Goal: Task Accomplishment & Management: Manage account settings

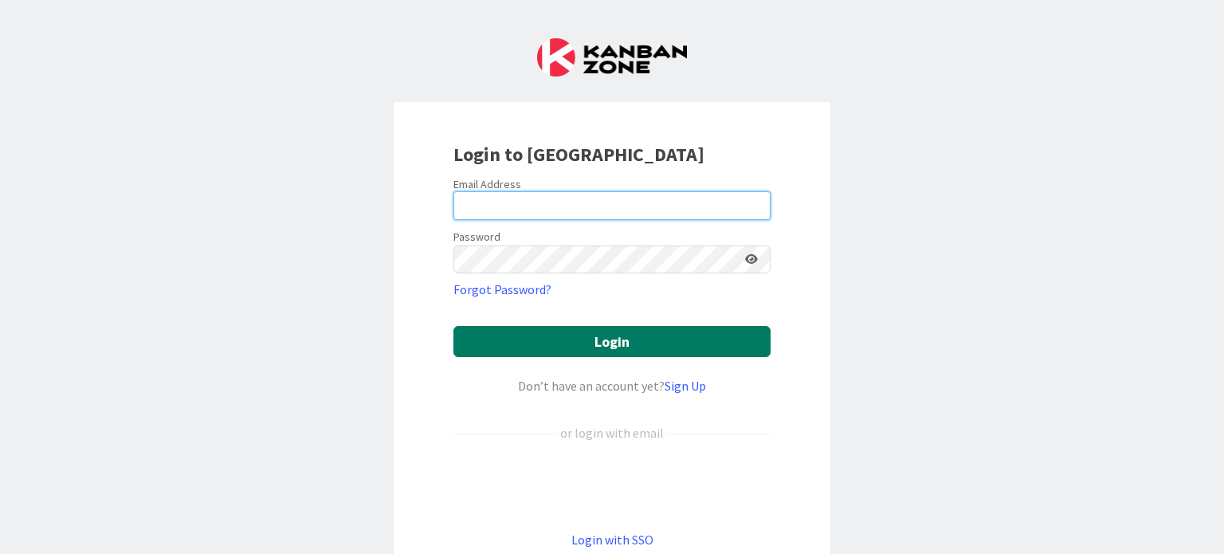
type input "[PERSON_NAME][EMAIL_ADDRESS][PERSON_NAME][DOMAIN_NAME]"
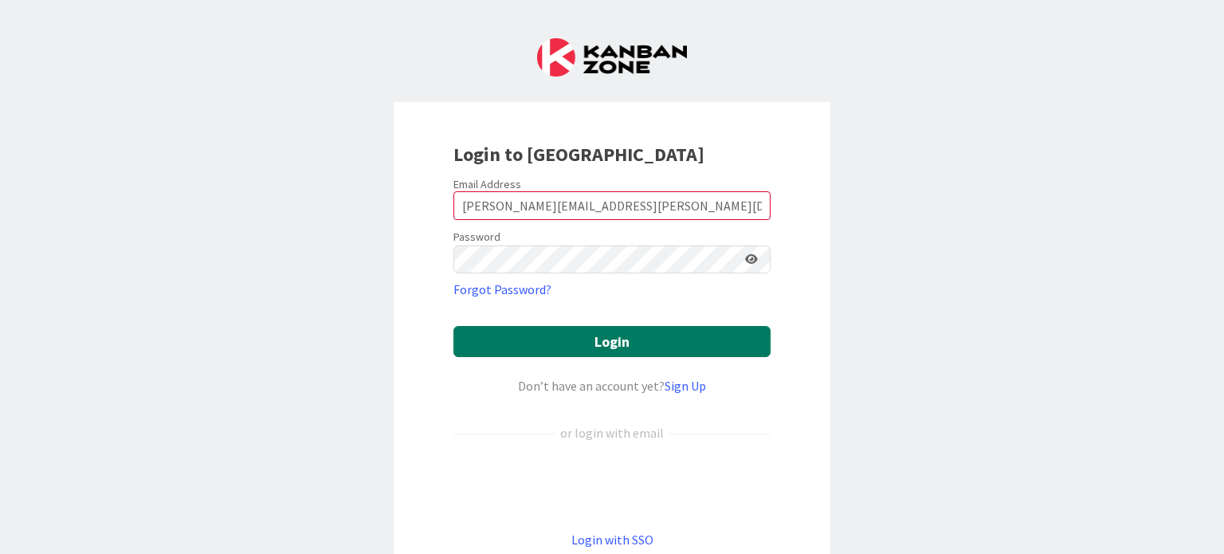
click at [613, 342] on button "Login" at bounding box center [611, 341] width 317 height 31
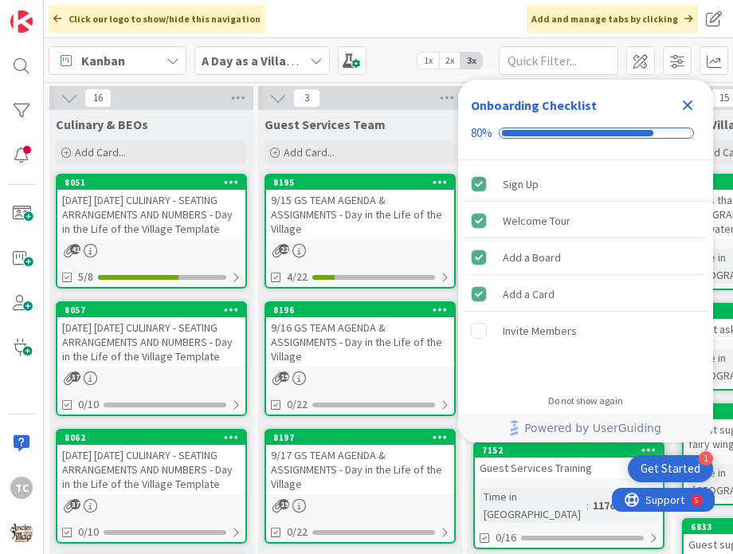
click at [686, 107] on icon "Close Checklist" at bounding box center [688, 105] width 10 height 10
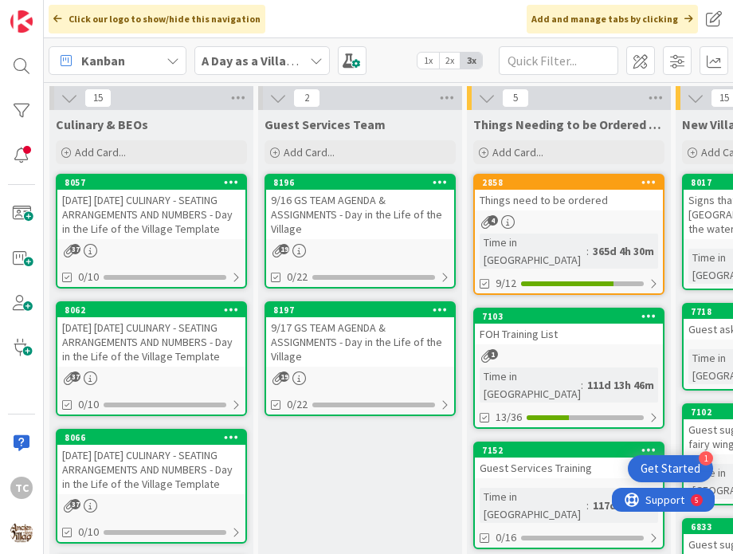
click at [358, 229] on div "9/16 GS TEAM AGENDA & ASSIGNMENTS - Day in the Life of the Village" at bounding box center [360, 214] width 188 height 49
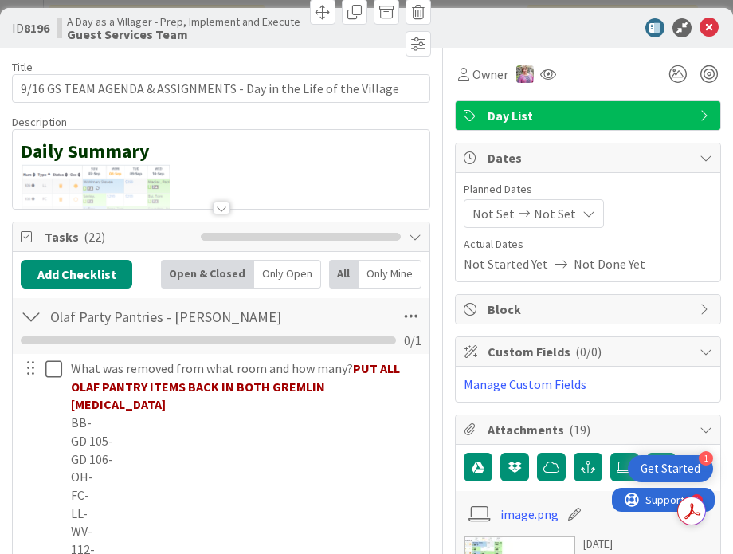
click at [217, 206] on div at bounding box center [222, 208] width 18 height 13
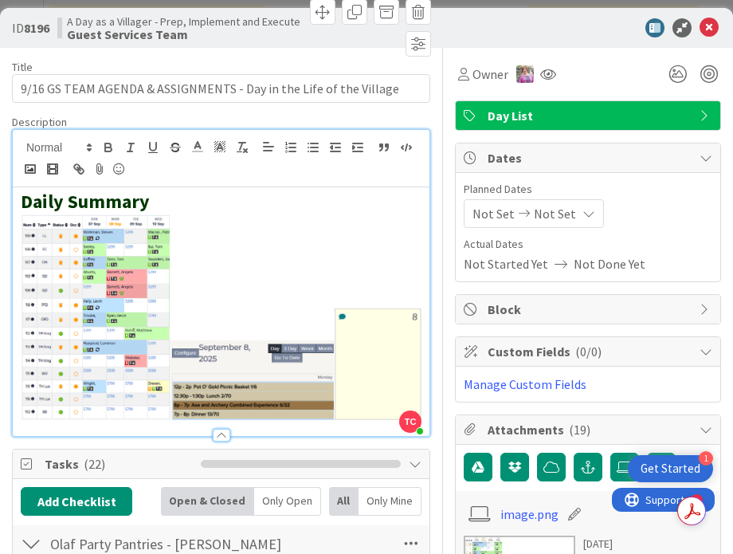
click at [408, 351] on img at bounding box center [221, 317] width 401 height 207
click at [409, 361] on img at bounding box center [221, 317] width 401 height 207
click at [407, 365] on img at bounding box center [221, 317] width 401 height 207
click at [381, 367] on img at bounding box center [221, 317] width 401 height 207
drag, startPoint x: 413, startPoint y: 366, endPoint x: 193, endPoint y: 353, distance: 220.3
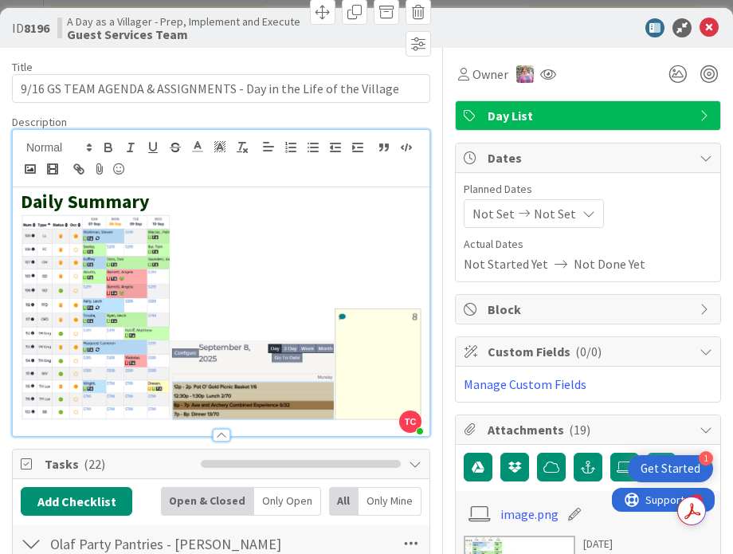
click at [193, 353] on div "Daily Summary" at bounding box center [221, 311] width 417 height 249
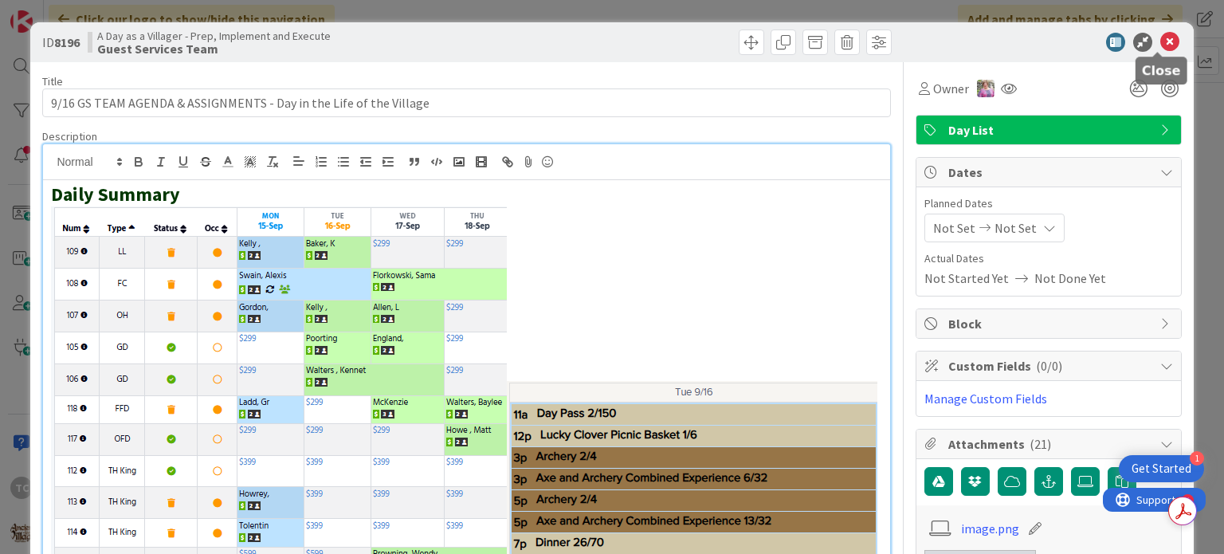
click at [1161, 34] on div "ID 8196 A Day as a Villager - Prep, Implement and Execute Guest Services Team" at bounding box center [611, 42] width 1163 height 40
click at [1160, 42] on icon at bounding box center [1169, 42] width 19 height 19
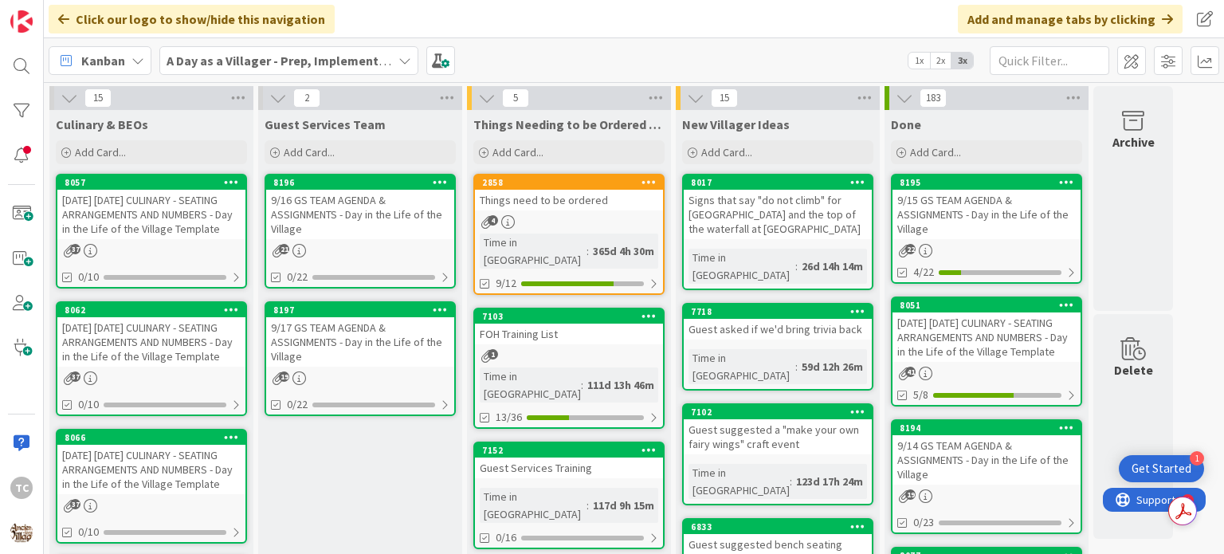
click at [152, 229] on div "[DATE] [DATE] CULINARY - SEATING ARRANGEMENTS AND NUMBERS - Day in the Life of …" at bounding box center [151, 214] width 188 height 49
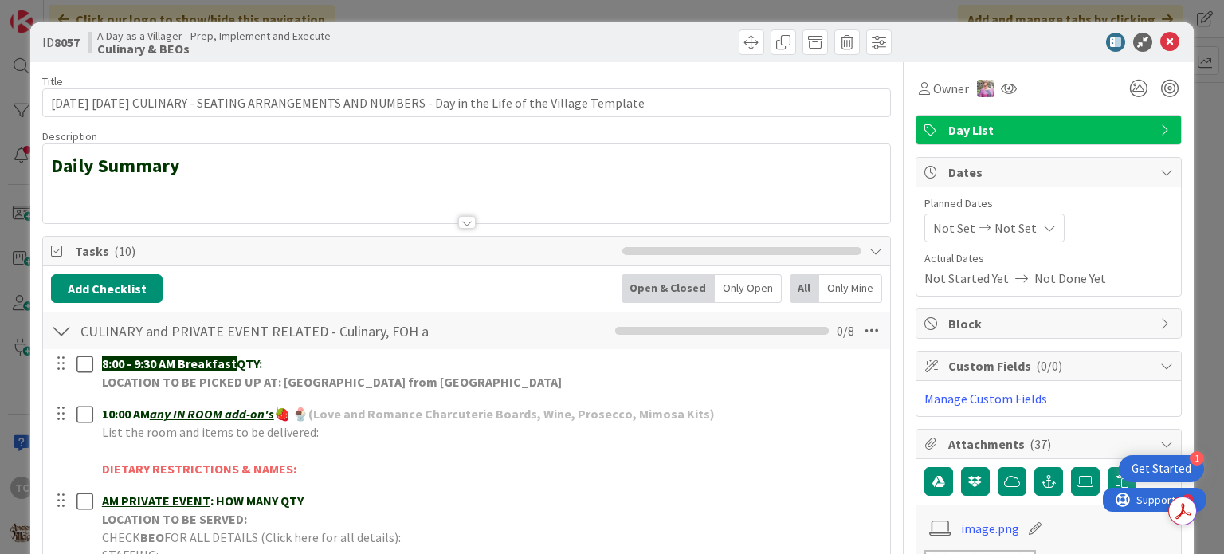
click at [124, 209] on div at bounding box center [466, 202] width 846 height 41
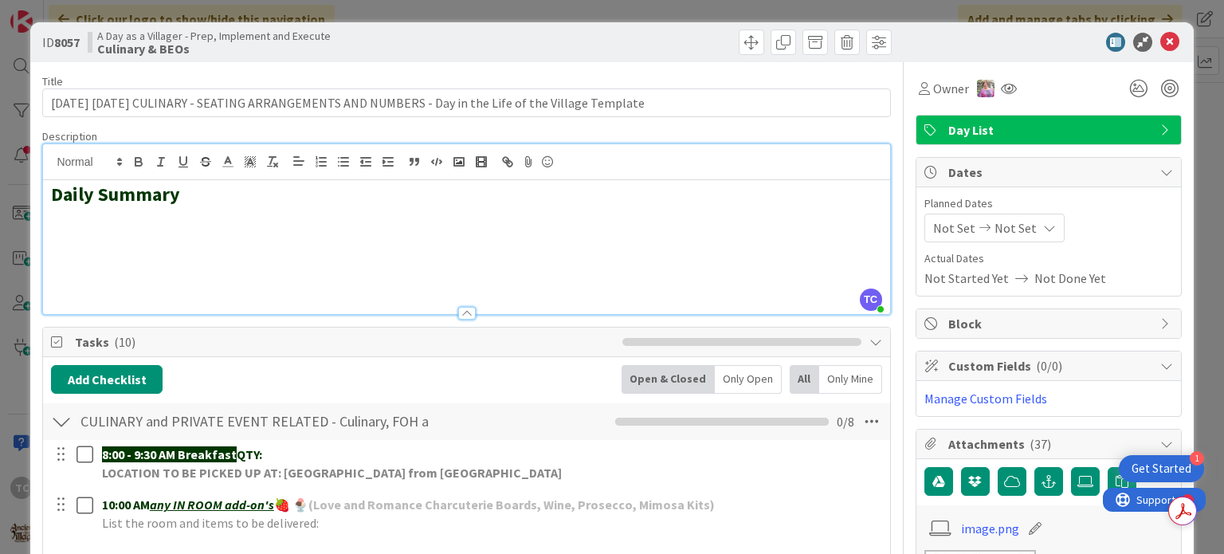
click at [80, 226] on h2 at bounding box center [466, 217] width 830 height 23
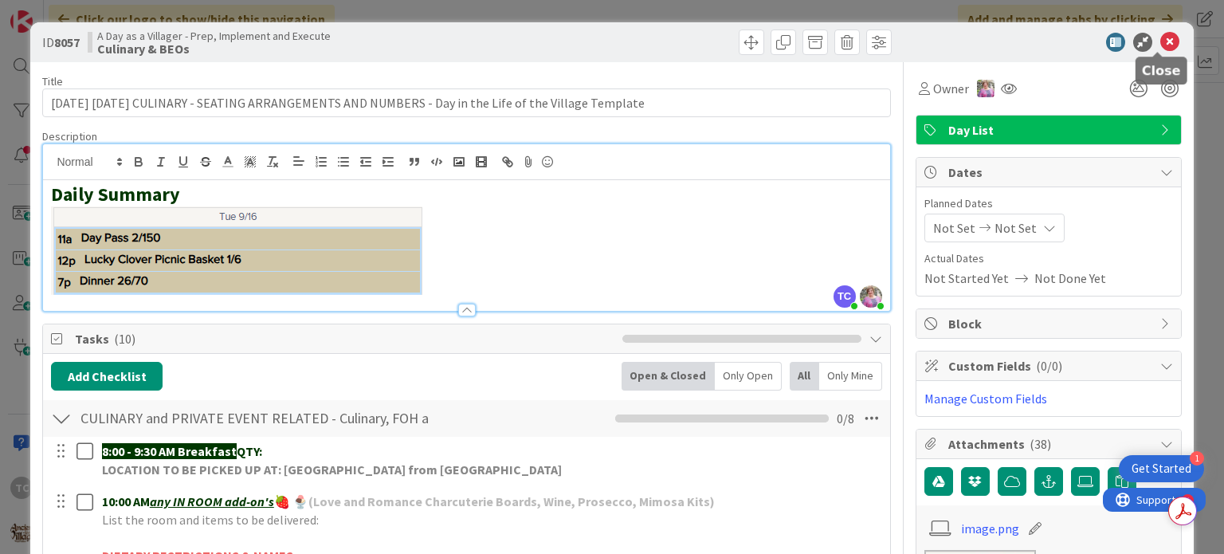
click at [1160, 44] on icon at bounding box center [1169, 42] width 19 height 19
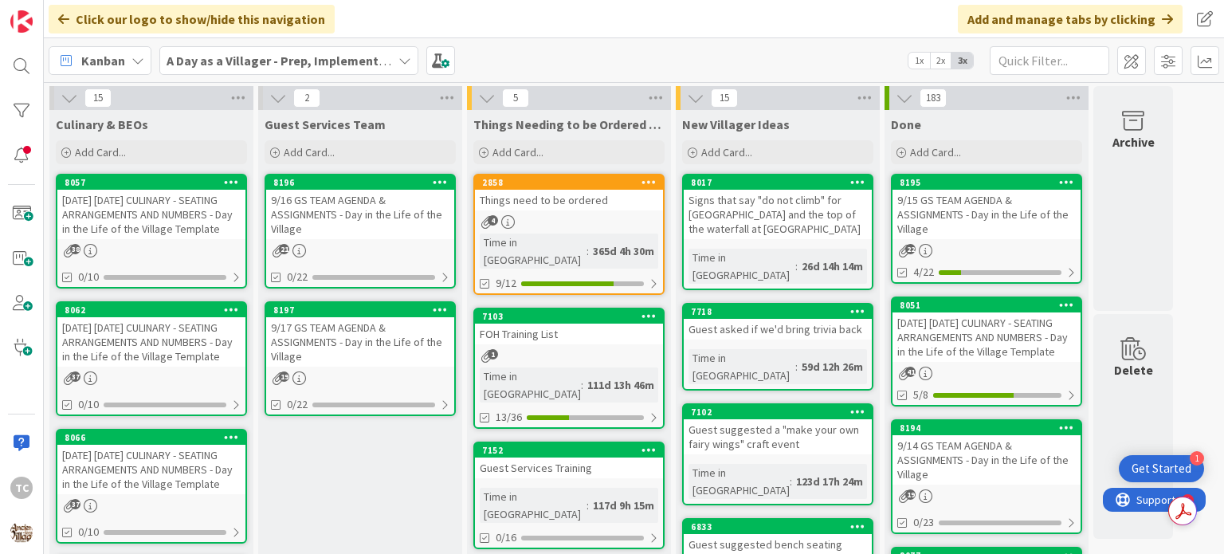
click at [119, 218] on div "[DATE] [DATE] CULINARY - SEATING ARRANGEMENTS AND NUMBERS - Day in the Life of …" at bounding box center [151, 214] width 188 height 49
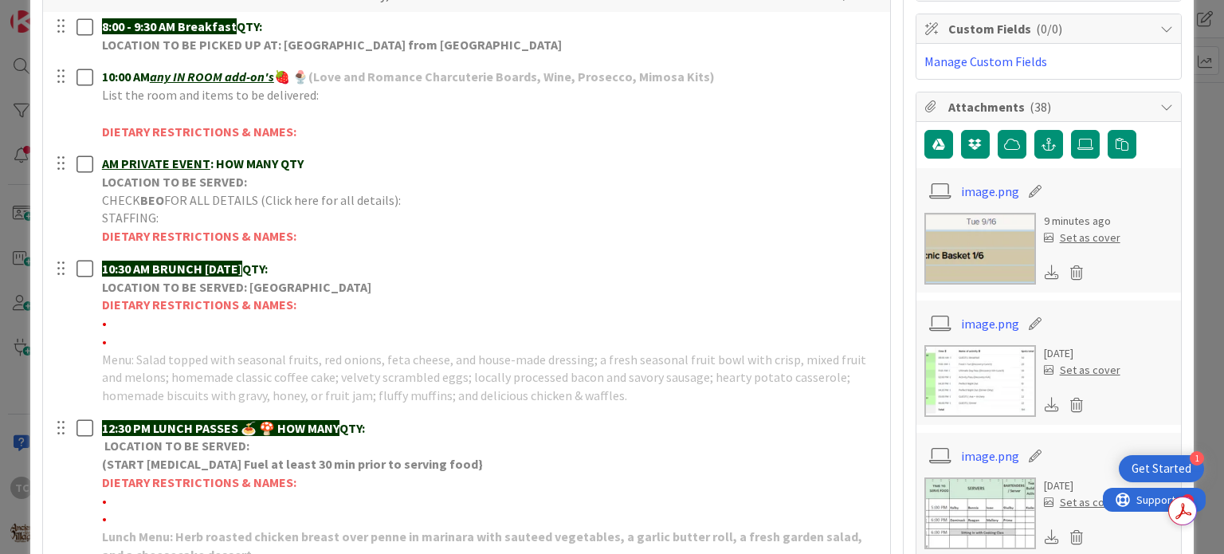
scroll to position [159, 0]
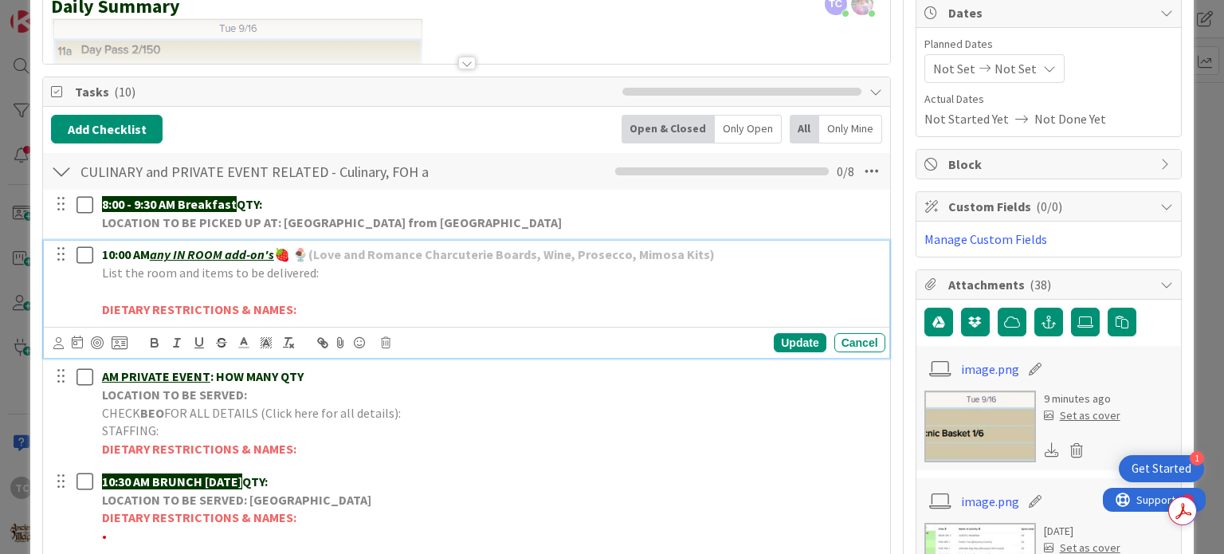
click at [348, 282] on p at bounding box center [490, 291] width 777 height 18
drag, startPoint x: 311, startPoint y: 289, endPoint x: 89, endPoint y: 298, distance: 221.7
click at [85, 292] on div "10:00 AM any IN ROOM add-on's 🍓 🍨 (Love and Romance Charcuterie Boards, Wine, P…" at bounding box center [467, 282] width 834 height 82
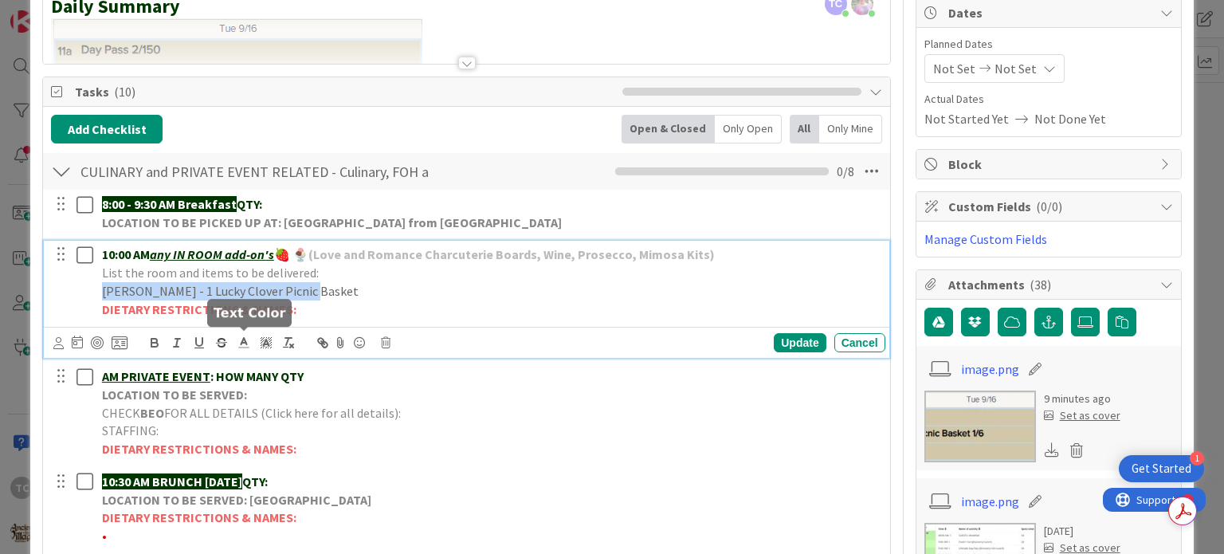
click at [239, 339] on icon at bounding box center [244, 342] width 14 height 14
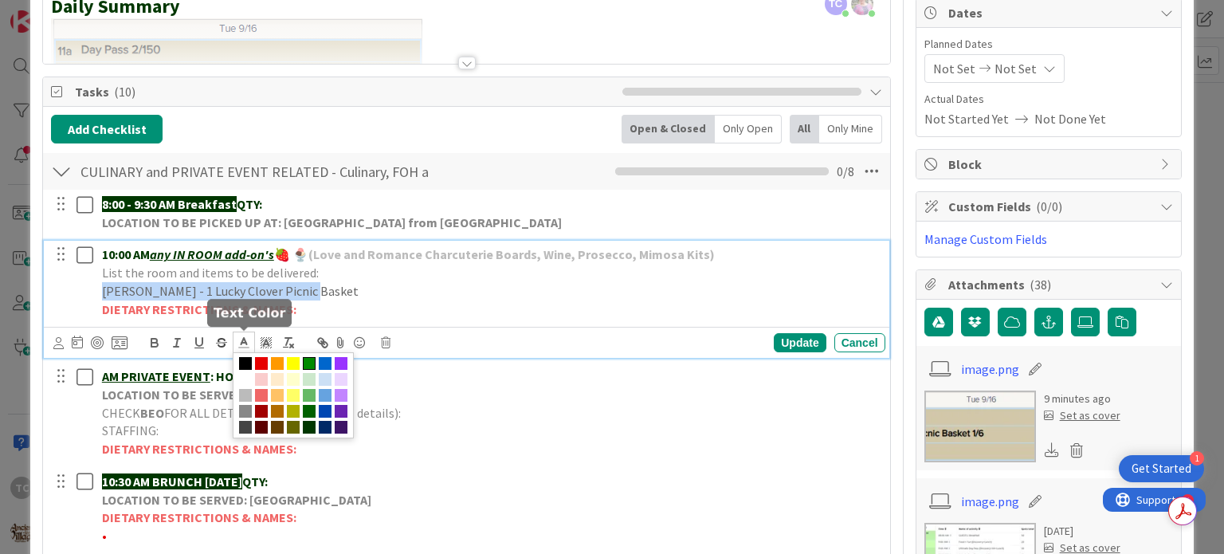
click at [308, 357] on span at bounding box center [309, 363] width 13 height 13
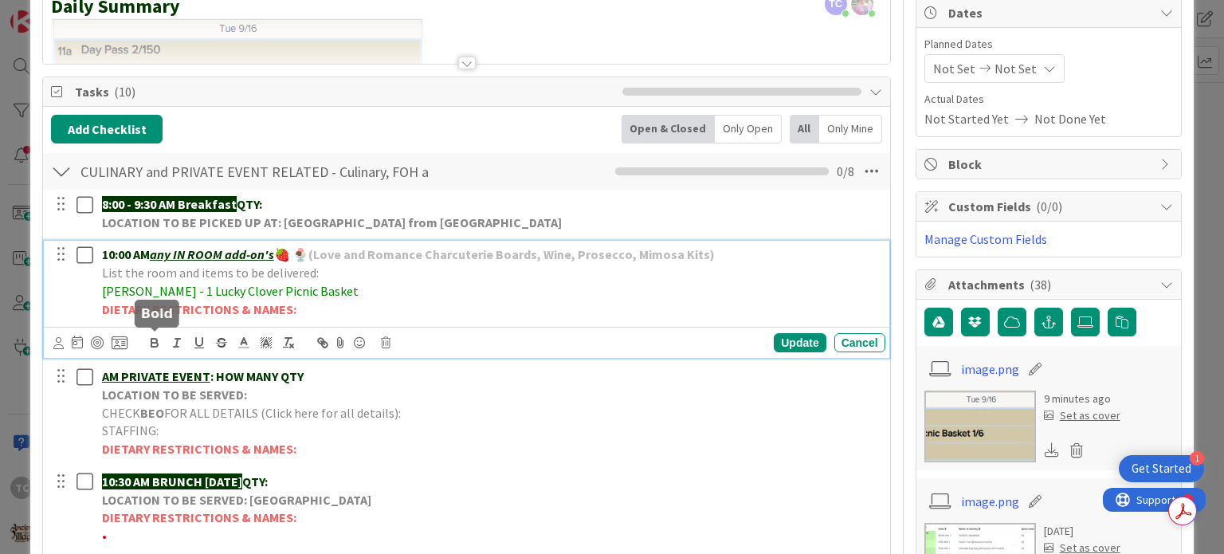
click at [153, 343] on icon "button" at bounding box center [154, 342] width 14 height 14
click at [334, 294] on p "[PERSON_NAME] - 1 Lucky Clover Picnic Basket" at bounding box center [490, 291] width 777 height 18
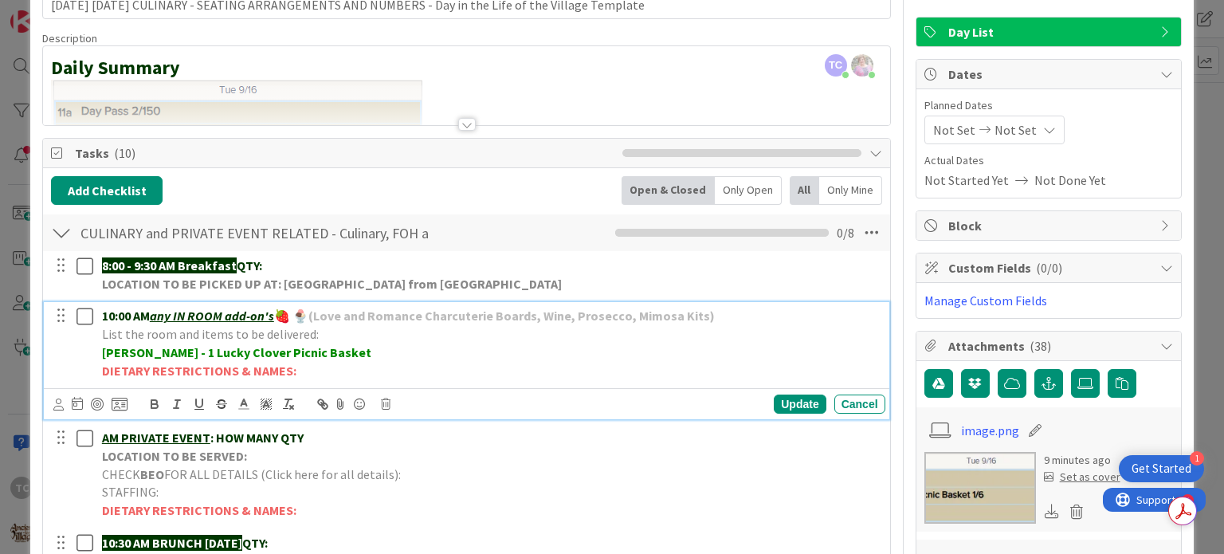
scroll to position [0, 0]
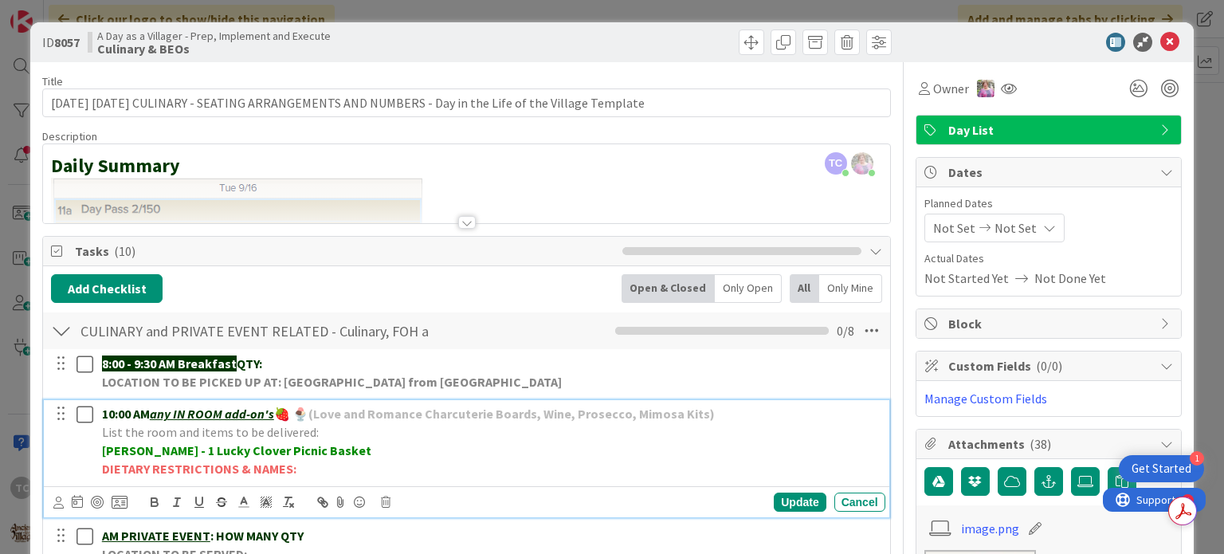
click at [402, 9] on div "ID 8057 A Day as a Villager - Prep, Implement and Execute Culinary & BEOs Title…" at bounding box center [612, 277] width 1224 height 554
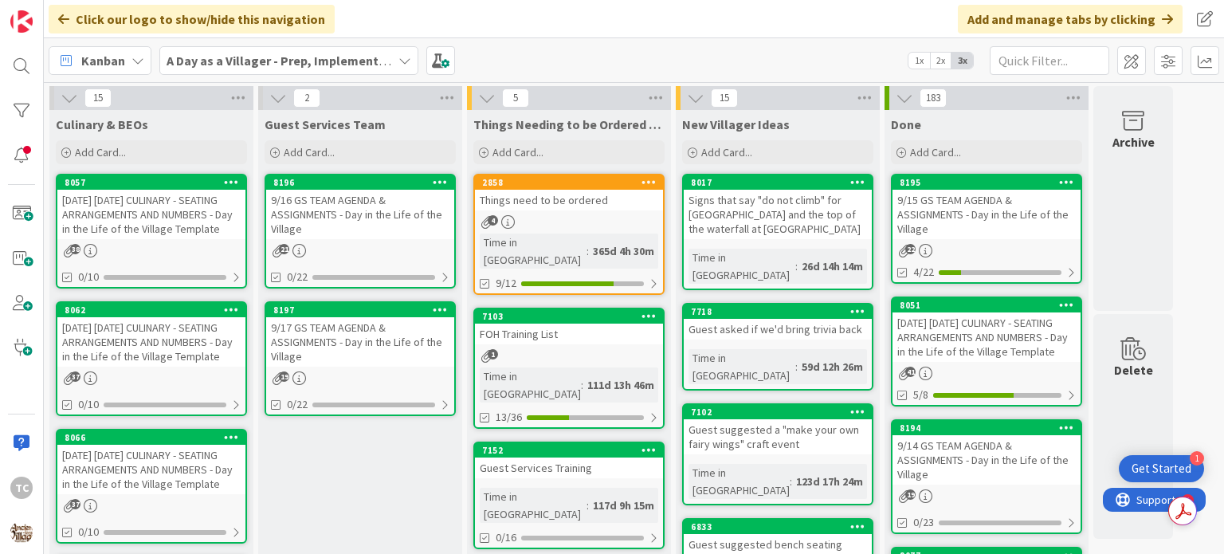
click at [128, 367] on div "[DATE] [DATE] CULINARY - SEATING ARRANGEMENTS AND NUMBERS - Day in the Life of …" at bounding box center [151, 341] width 188 height 49
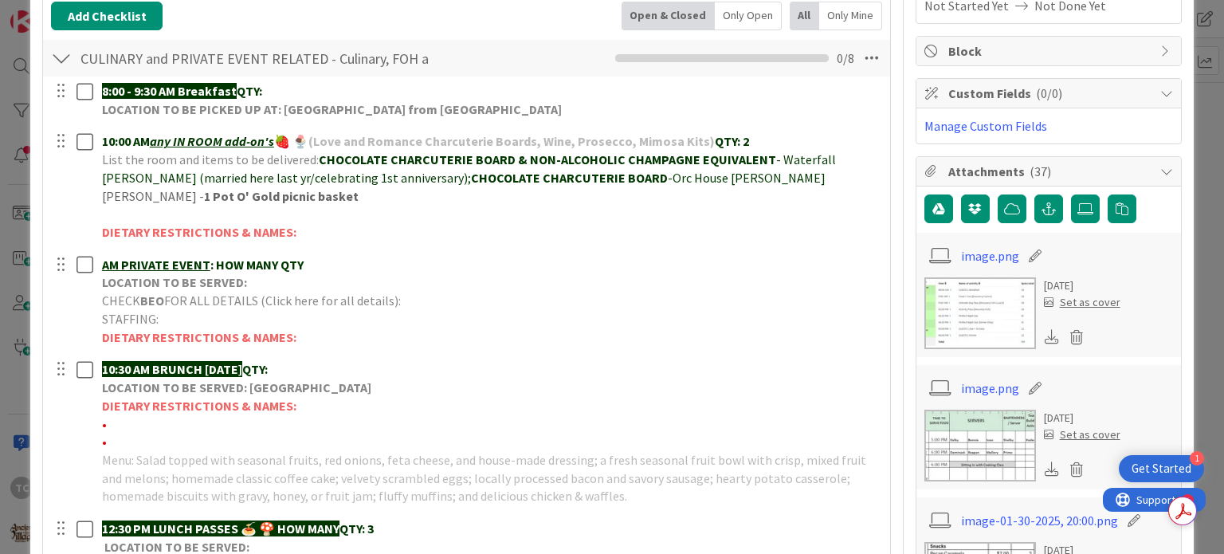
scroll to position [319, 0]
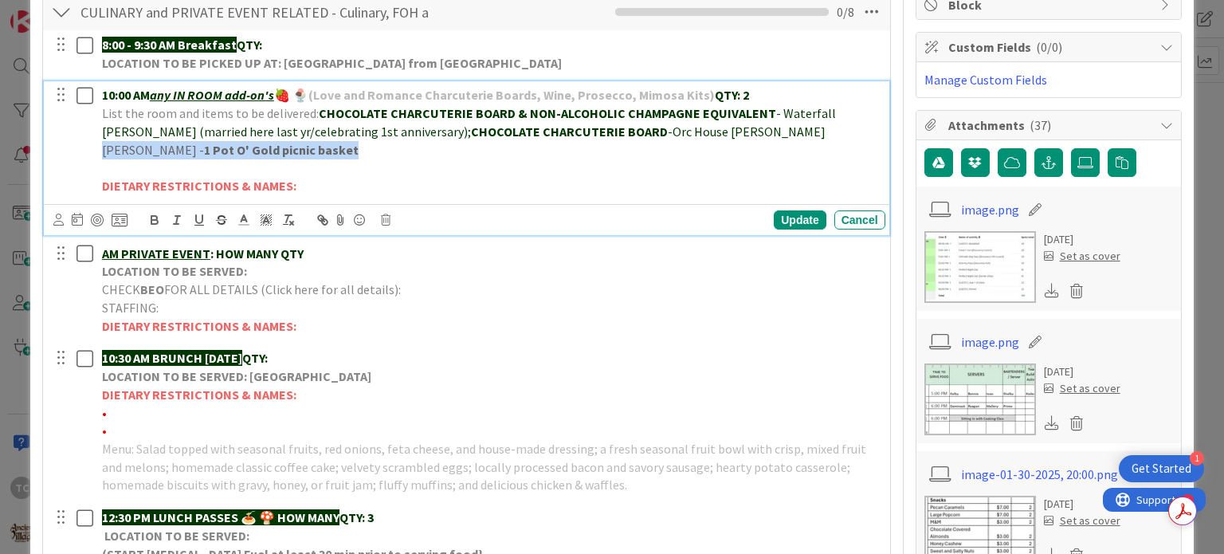
drag, startPoint x: 351, startPoint y: 152, endPoint x: 92, endPoint y: 156, distance: 258.2
click at [92, 156] on div "10:00 AM any IN ROOM add-on's 🍓 🍨 (Love and Romance Charcuterie Boards, Wine, P…" at bounding box center [467, 140] width 834 height 118
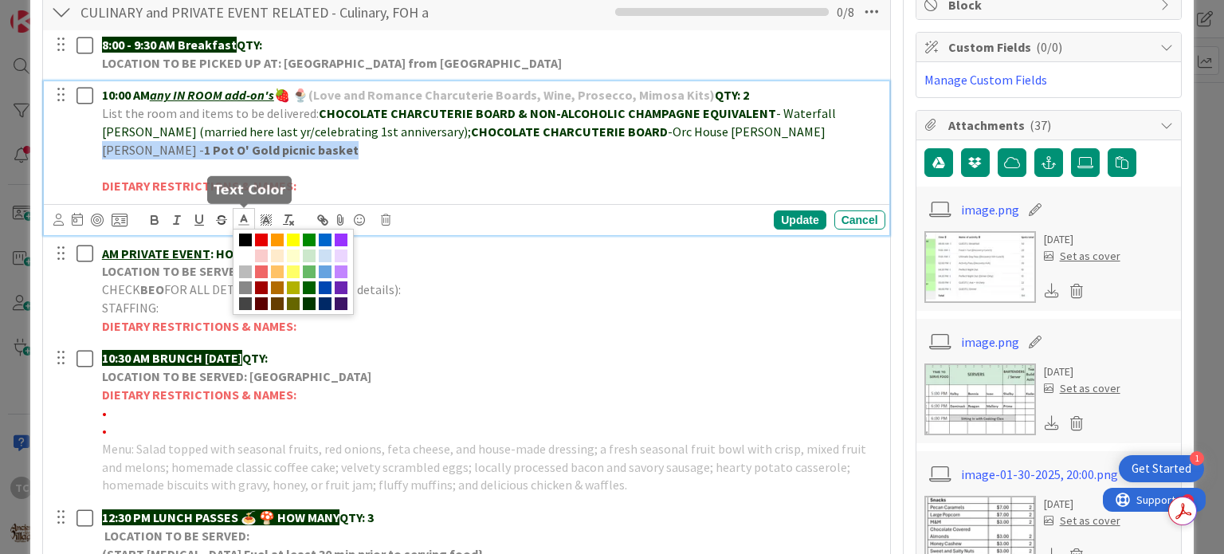
click at [240, 219] on icon at bounding box center [244, 220] width 14 height 14
click at [307, 237] on span at bounding box center [309, 239] width 13 height 13
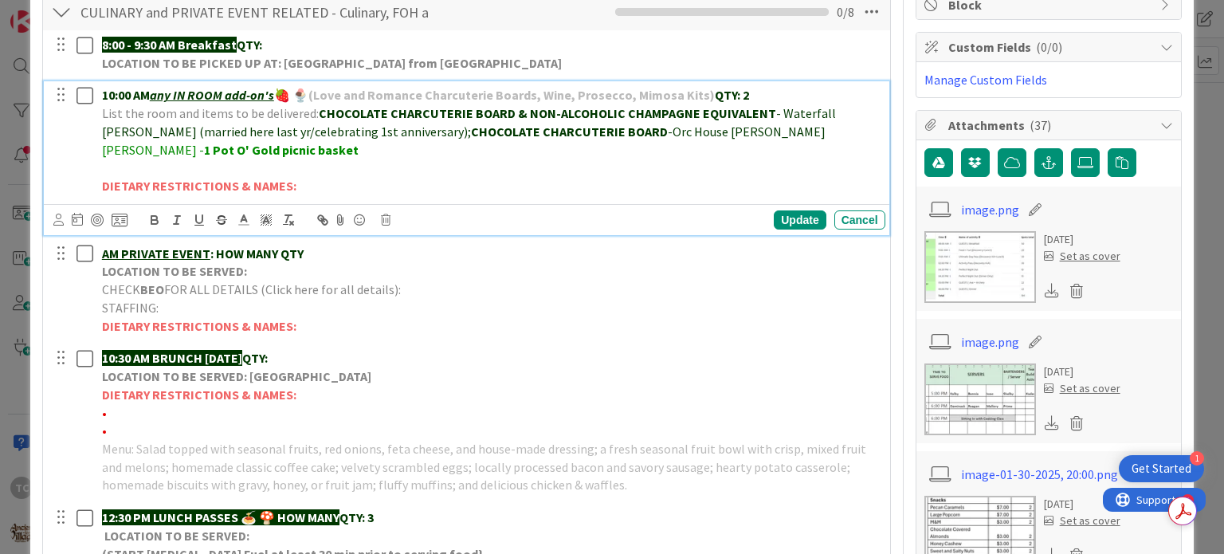
click at [373, 177] on p "DIETARY RESTRICTIONS & NAMES:" at bounding box center [490, 186] width 777 height 18
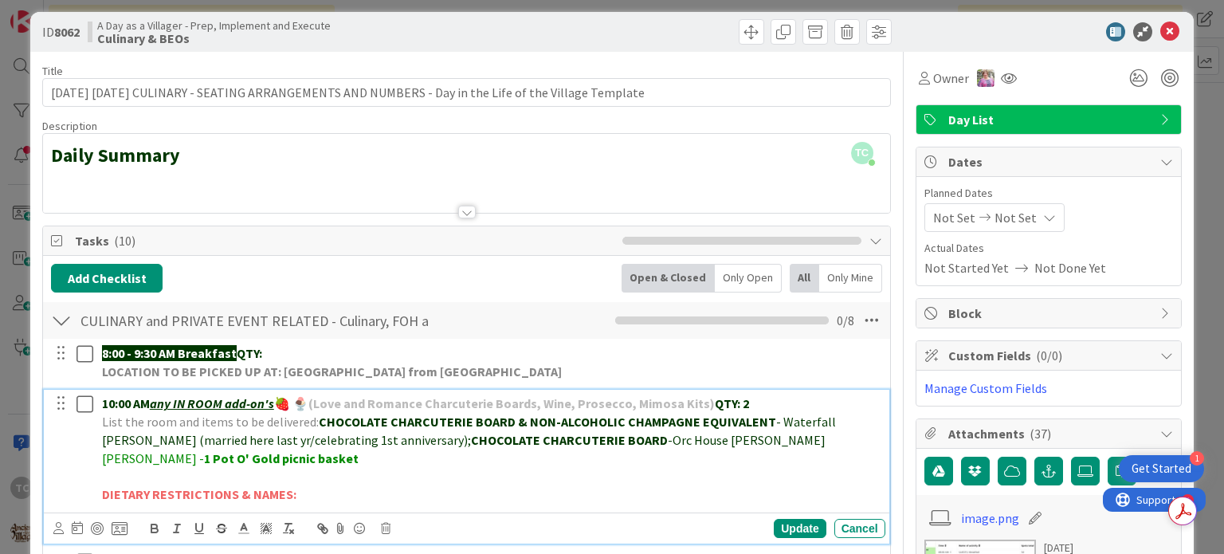
scroll to position [0, 0]
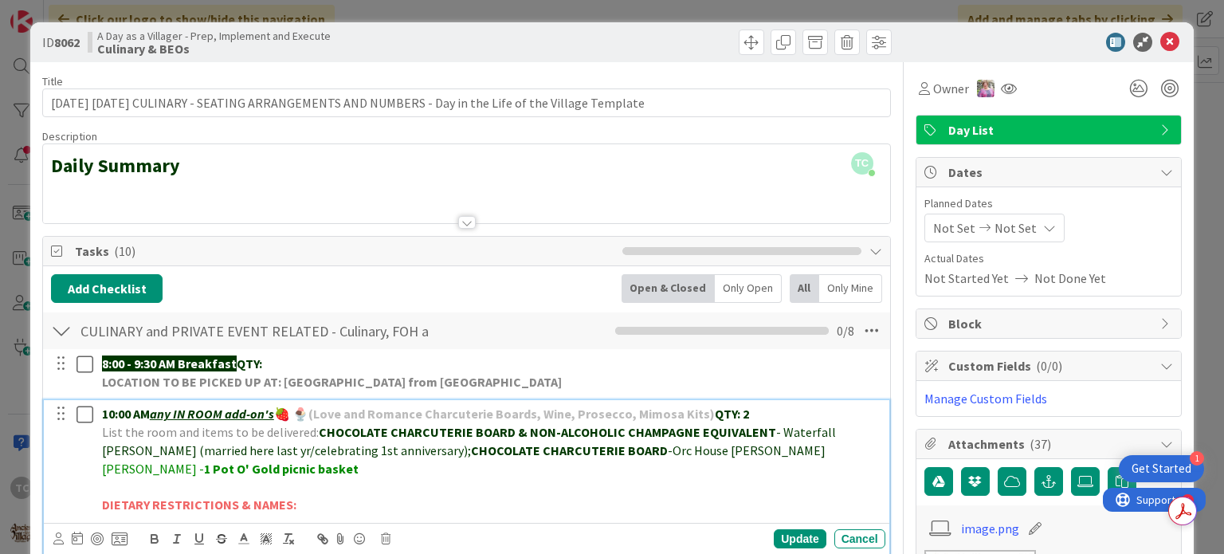
click at [347, 9] on div "ID 8062 A Day as a Villager - Prep, Implement and Execute Culinary & BEOs Title…" at bounding box center [612, 277] width 1224 height 554
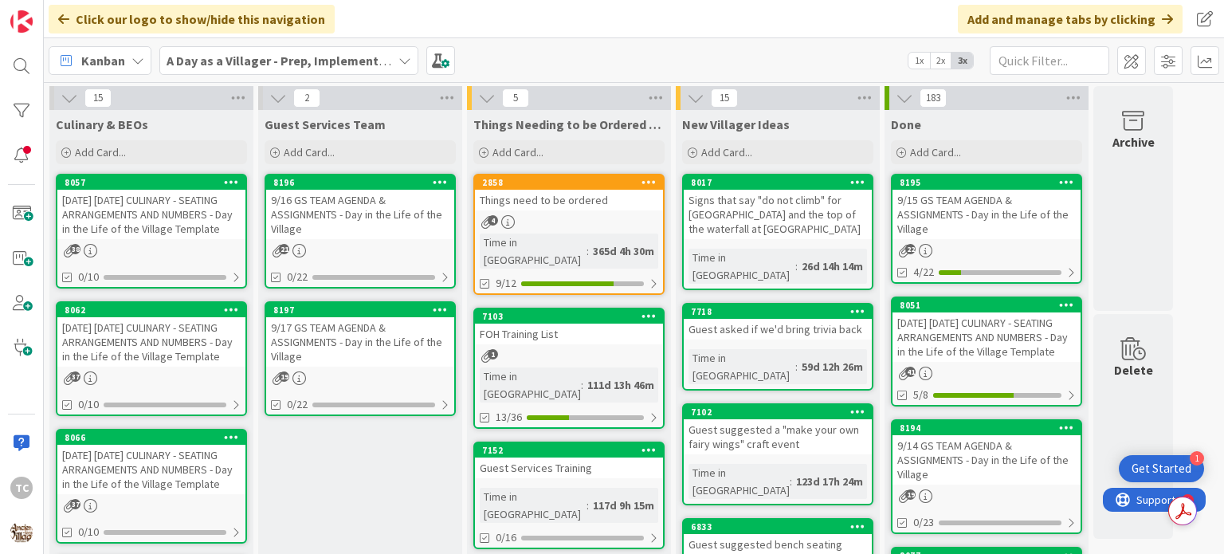
click at [155, 471] on div "[DATE] [DATE] CULINARY - SEATING ARRANGEMENTS AND NUMBERS - Day in the Life of …" at bounding box center [151, 469] width 188 height 49
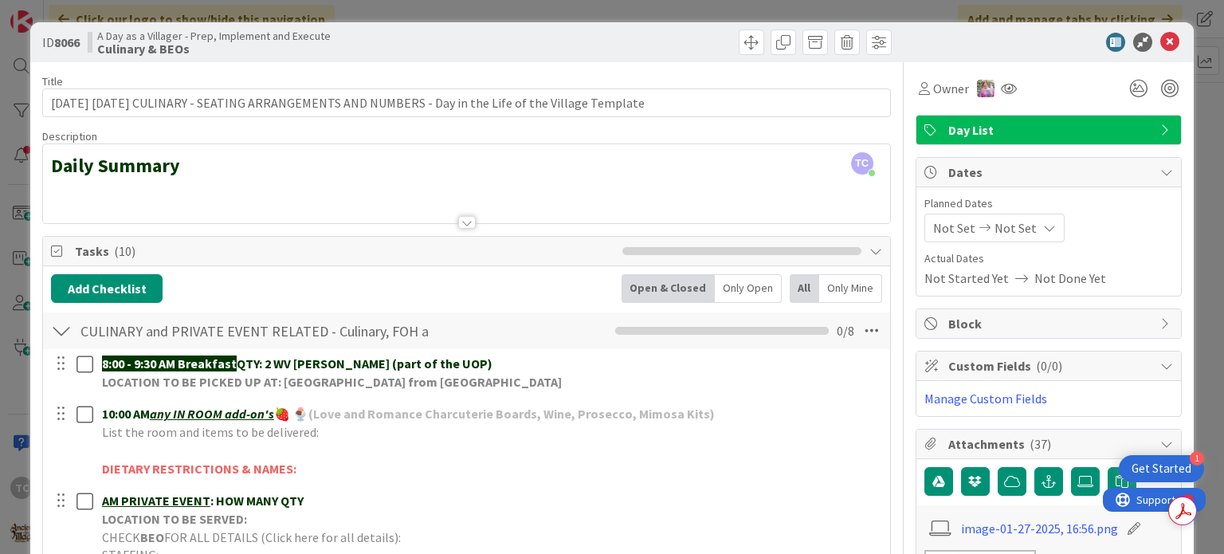
click at [412, 18] on div "ID 8066 A Day as a Villager - Prep, Implement and Execute Culinary & BEOs Title…" at bounding box center [612, 277] width 1224 height 554
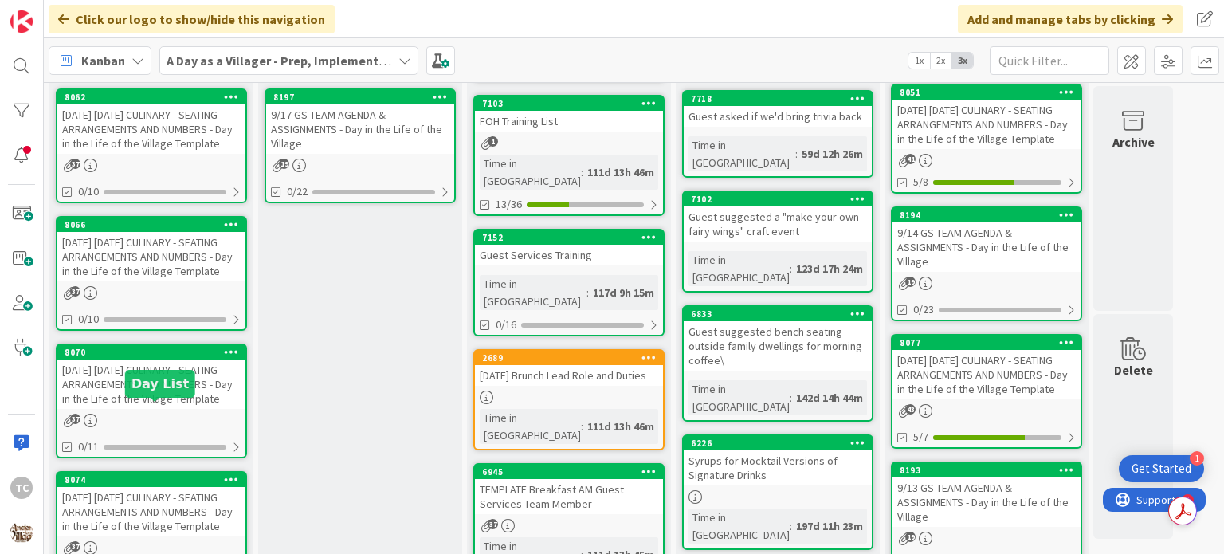
scroll to position [175, 0]
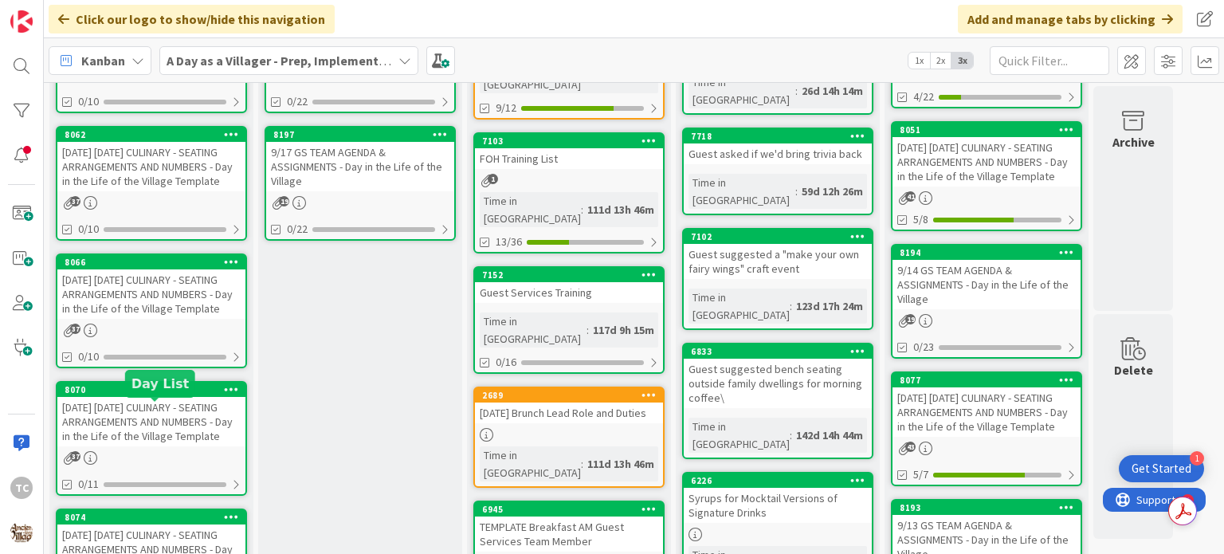
click at [140, 430] on div "[DATE] [DATE] CULINARY - SEATING ARRANGEMENTS AND NUMBERS - Day in the Life of …" at bounding box center [151, 421] width 188 height 49
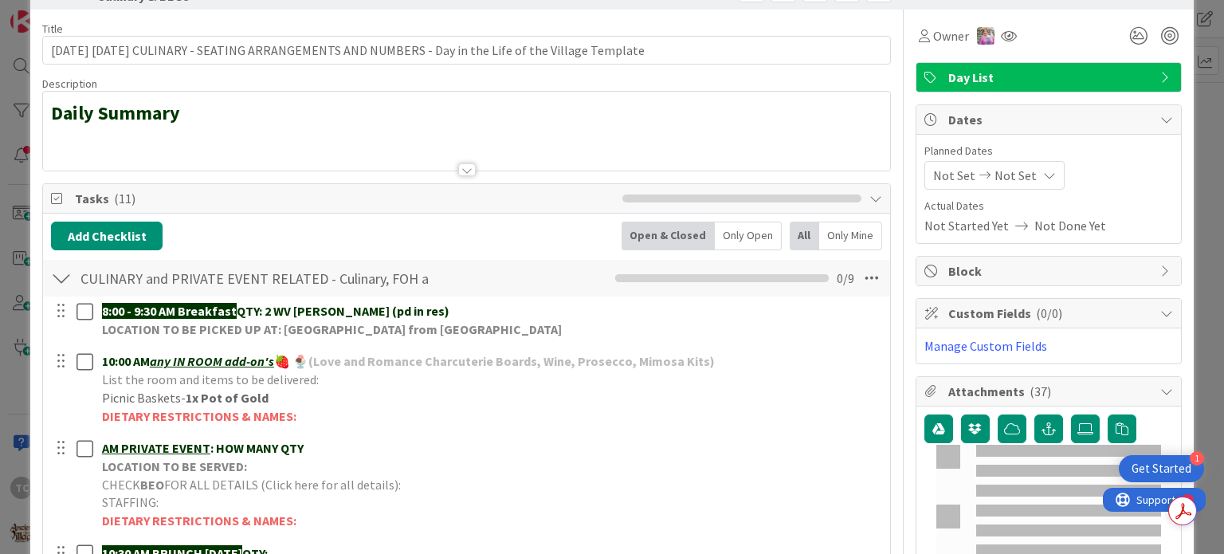
scroll to position [80, 0]
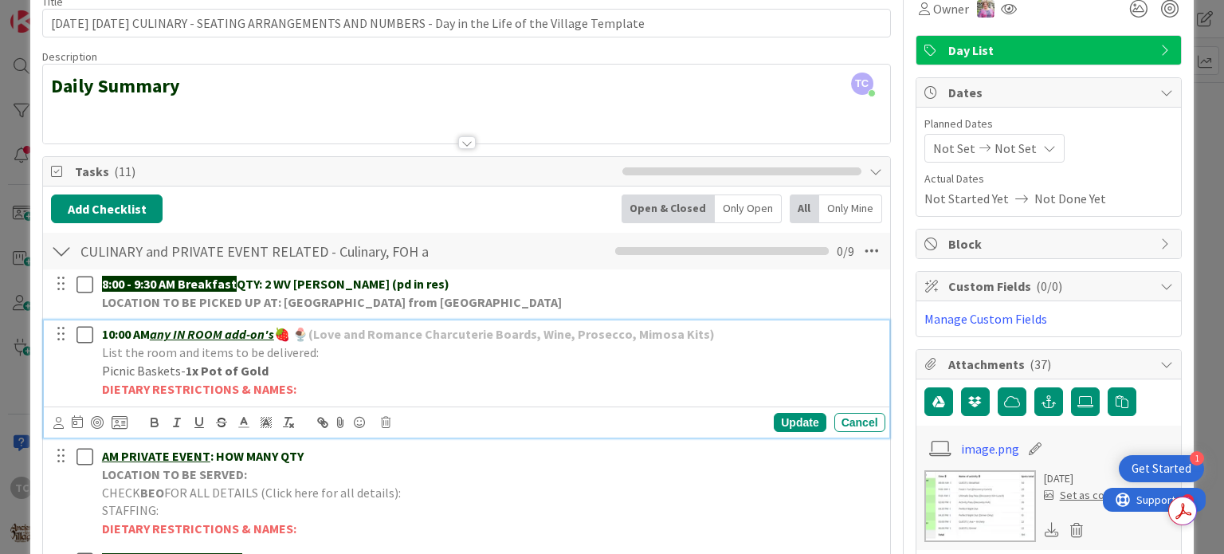
drag, startPoint x: 269, startPoint y: 375, endPoint x: 96, endPoint y: 372, distance: 172.9
click at [96, 372] on div "10:00 AM any IN ROOM add-on's 🍓 🍨 (Love and Romance Charcuterie Boards, Wine, P…" at bounding box center [491, 361] width 790 height 82
click at [244, 420] on icon at bounding box center [244, 422] width 14 height 14
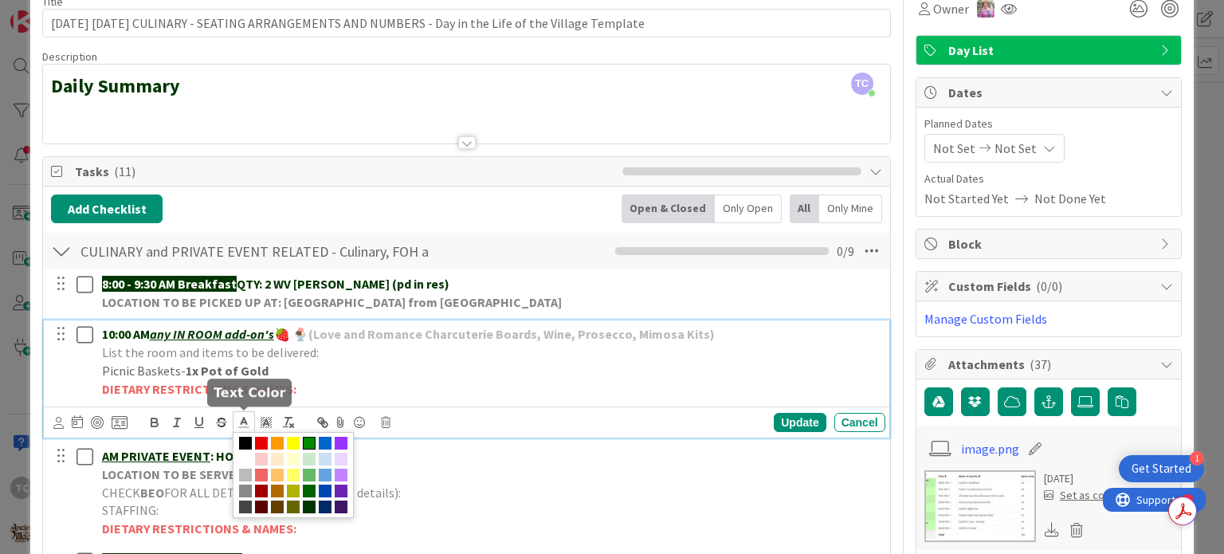
click at [310, 437] on span at bounding box center [309, 443] width 13 height 13
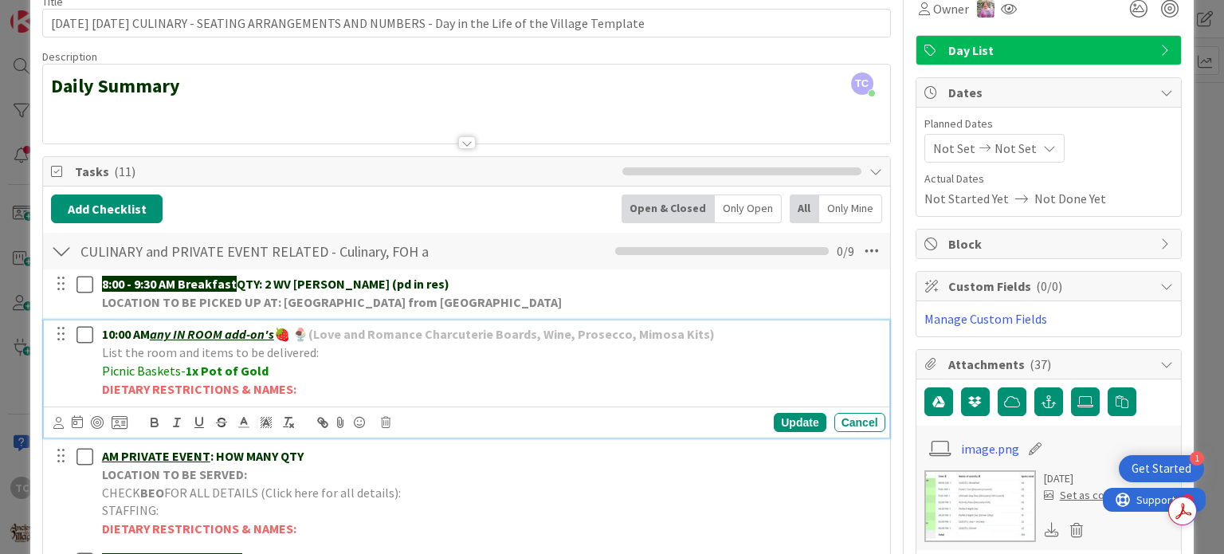
click at [472, 380] on p "DIETARY RESTRICTIONS & NAMES:" at bounding box center [490, 389] width 777 height 18
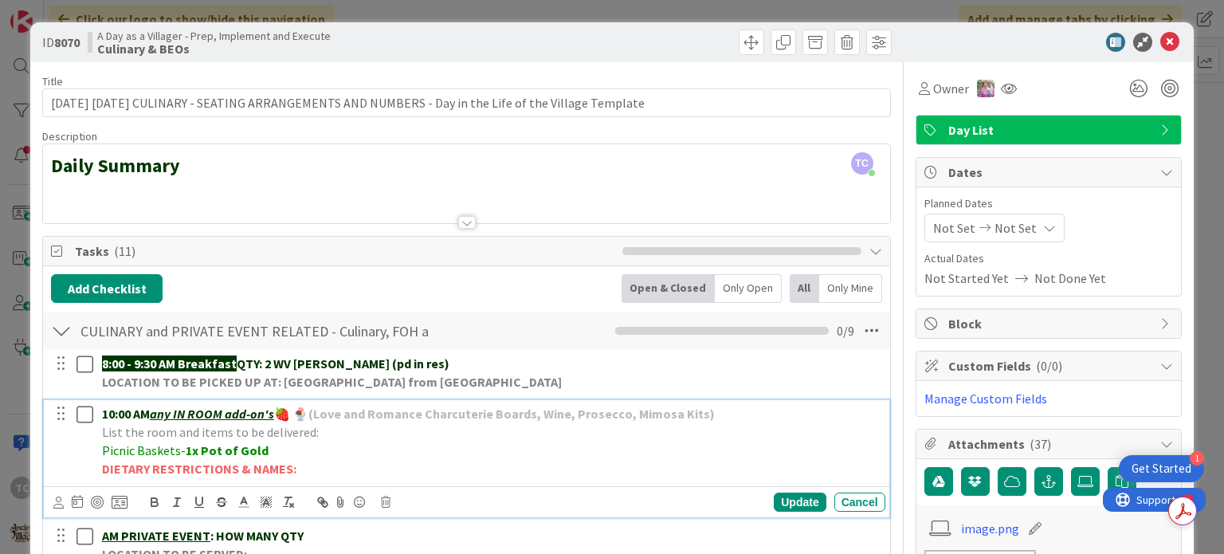
click at [461, 14] on div "ID 8070 A Day as a Villager - Prep, Implement and Execute Culinary & BEOs Title…" at bounding box center [612, 277] width 1224 height 554
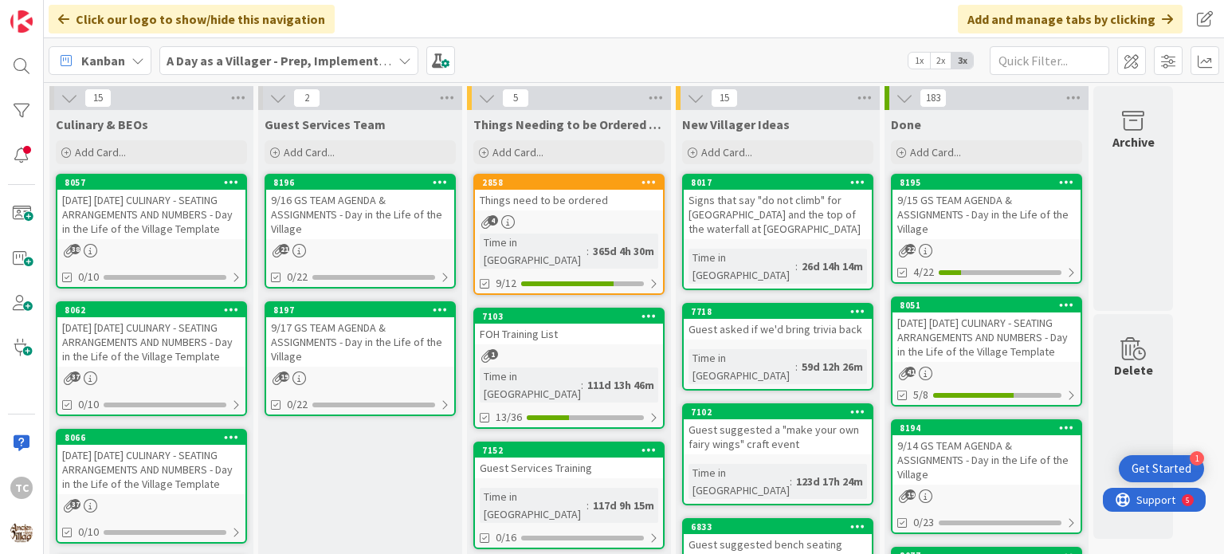
click at [270, 53] on b "A Day as a Villager - Prep, Implement and Execute" at bounding box center [309, 61] width 284 height 16
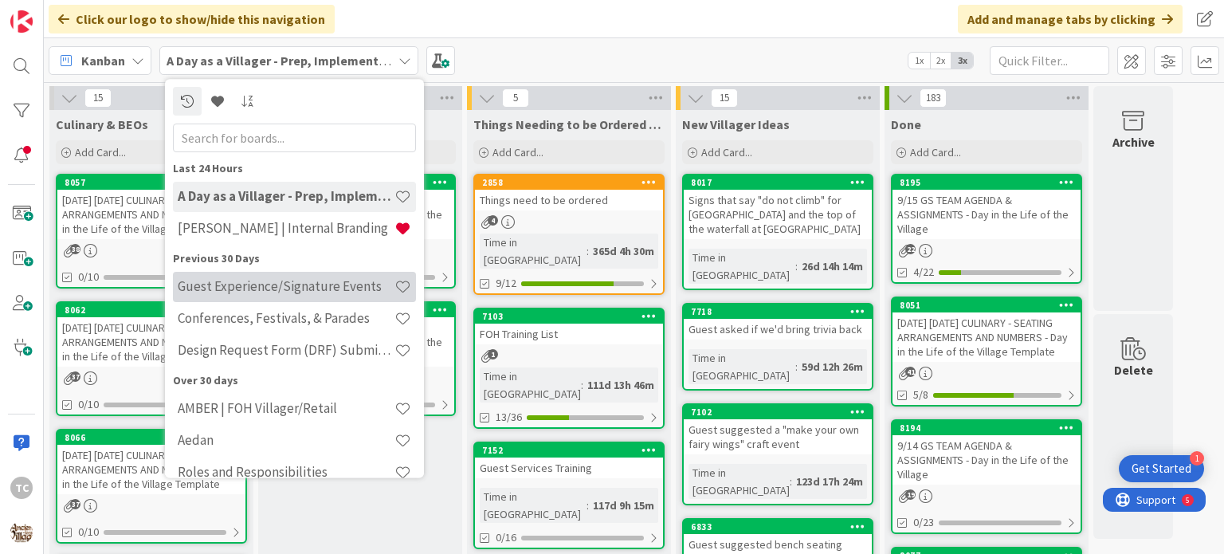
click at [265, 277] on div "Guest Experience/Signature Events" at bounding box center [294, 287] width 243 height 30
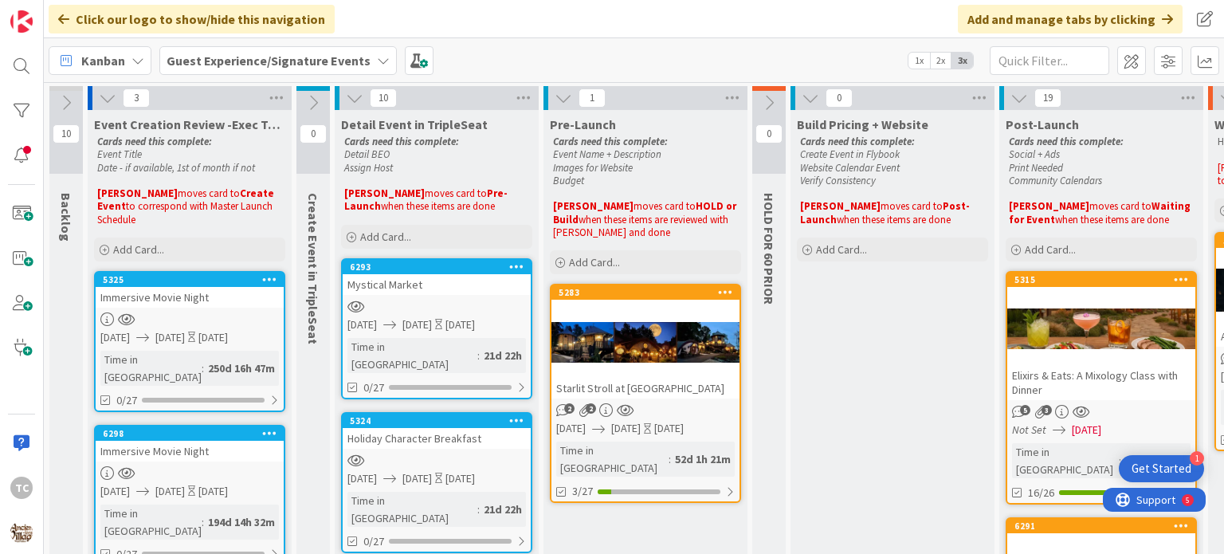
click at [668, 379] on div "Starlit Stroll at [GEOGRAPHIC_DATA]" at bounding box center [645, 388] width 188 height 21
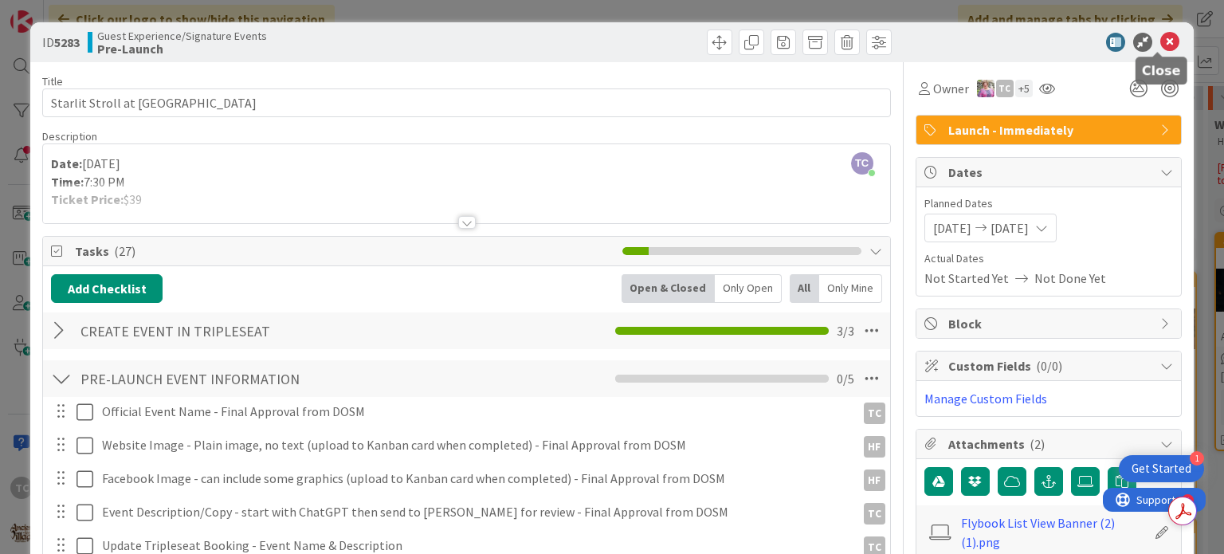
click at [1160, 45] on icon at bounding box center [1169, 42] width 19 height 19
